Goal: Transaction & Acquisition: Book appointment/travel/reservation

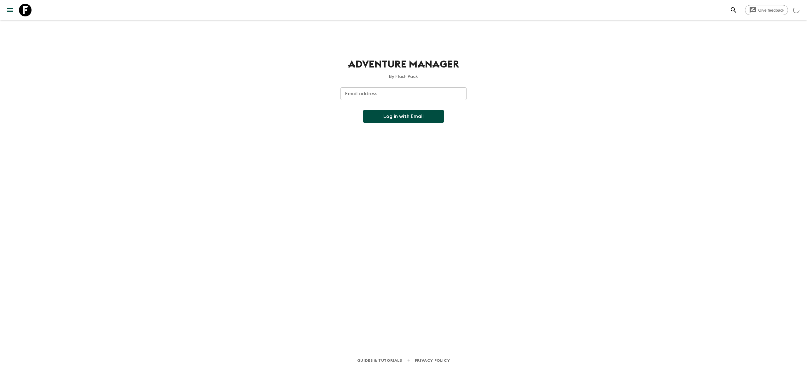
click at [438, 96] on input "Email address" at bounding box center [403, 93] width 126 height 13
click at [405, 118] on button "Log in with Email" at bounding box center [403, 116] width 81 height 13
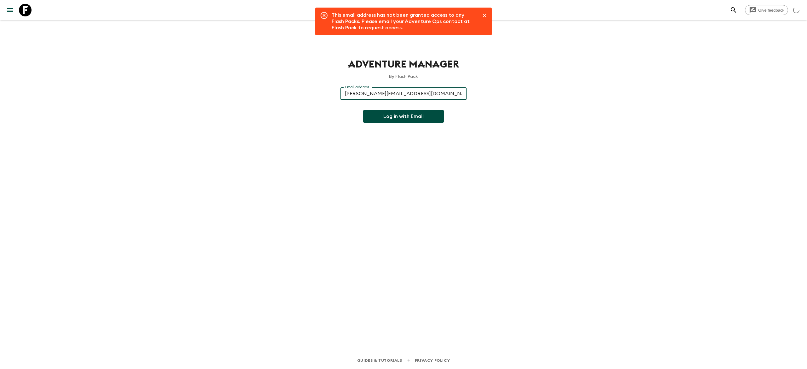
click at [421, 95] on input "nicolas@exotravel.com" at bounding box center [403, 93] width 126 height 13
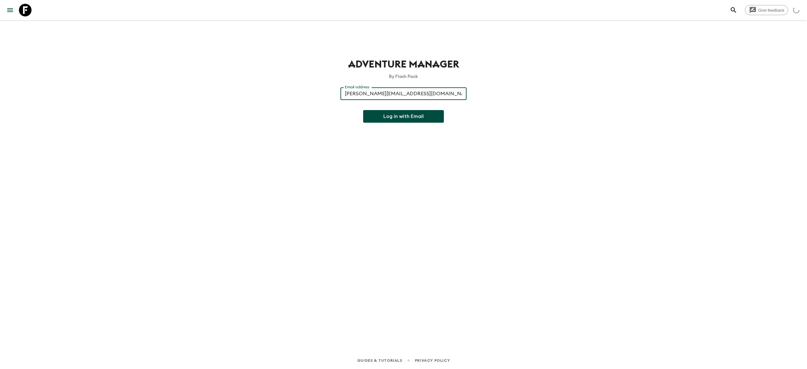
drag, startPoint x: 421, startPoint y: 95, endPoint x: 374, endPoint y: 95, distance: 47.0
click at [374, 95] on input "nicolas@exotravel.com" at bounding box center [403, 93] width 126 height 13
type input "[PERSON_NAME][EMAIL_ADDRESS][DOMAIN_NAME]"
click at [405, 115] on button "Log in with Email" at bounding box center [403, 116] width 81 height 13
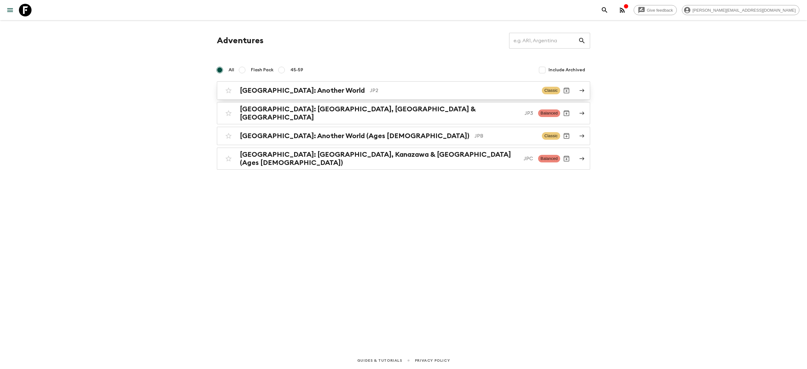
click at [349, 85] on div "[GEOGRAPHIC_DATA]: Another World JP2 Classic" at bounding box center [391, 90] width 338 height 13
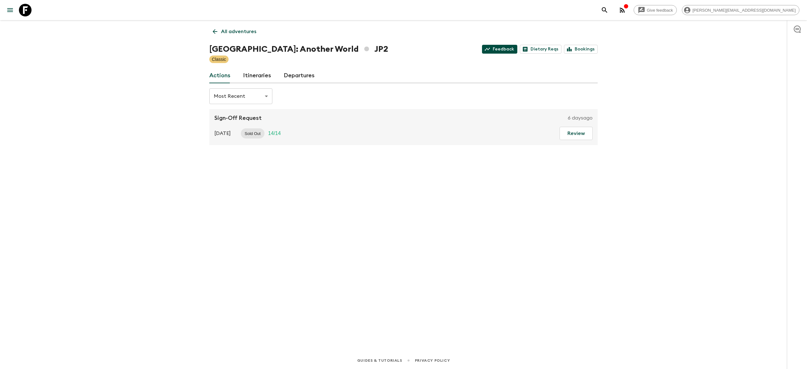
click at [501, 47] on link "Feedback" at bounding box center [499, 49] width 35 height 9
click at [214, 35] on link "All adventures" at bounding box center [234, 31] width 50 height 13
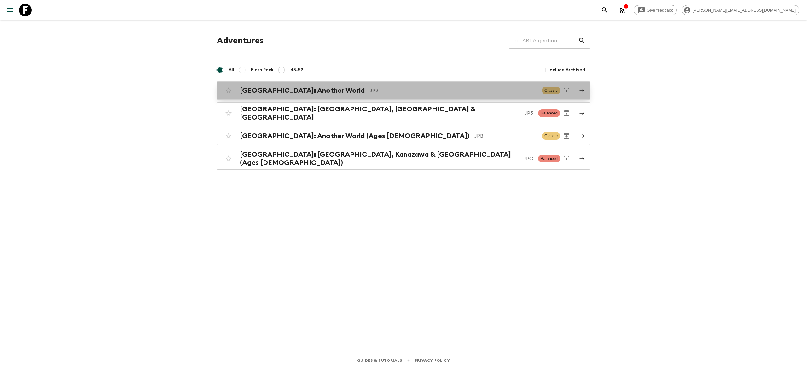
click at [370, 91] on p "JP2" at bounding box center [453, 91] width 167 height 8
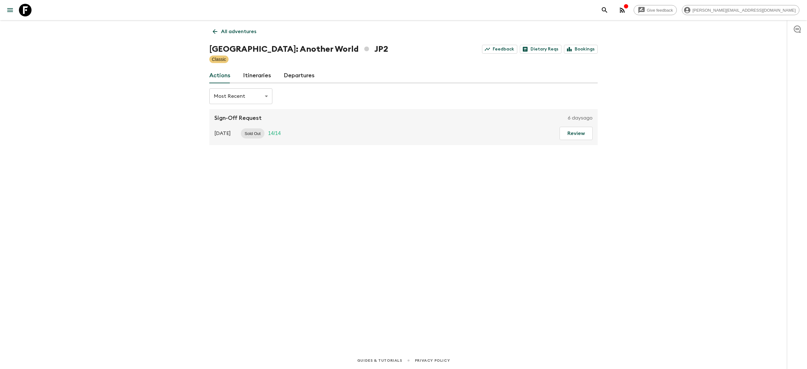
click at [296, 78] on link "Departures" at bounding box center [299, 75] width 31 height 15
